Goal: Find specific page/section: Find specific page/section

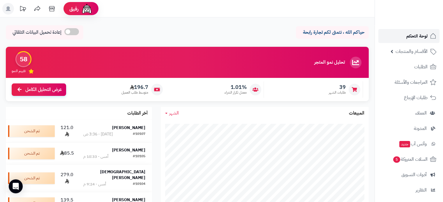
click at [410, 36] on span "لوحة التحكم" at bounding box center [416, 36] width 21 height 8
click at [417, 38] on span "لوحة التحكم" at bounding box center [416, 36] width 21 height 8
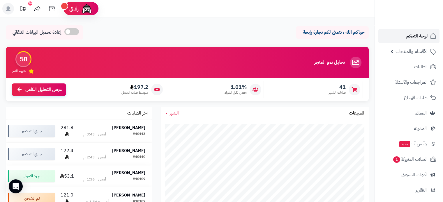
click at [426, 35] on span "لوحة التحكم" at bounding box center [416, 36] width 21 height 8
drag, startPoint x: 408, startPoint y: 40, endPoint x: 397, endPoint y: 36, distance: 12.2
click at [408, 40] on span "لوحة التحكم" at bounding box center [416, 36] width 21 height 8
